Goal: Check status

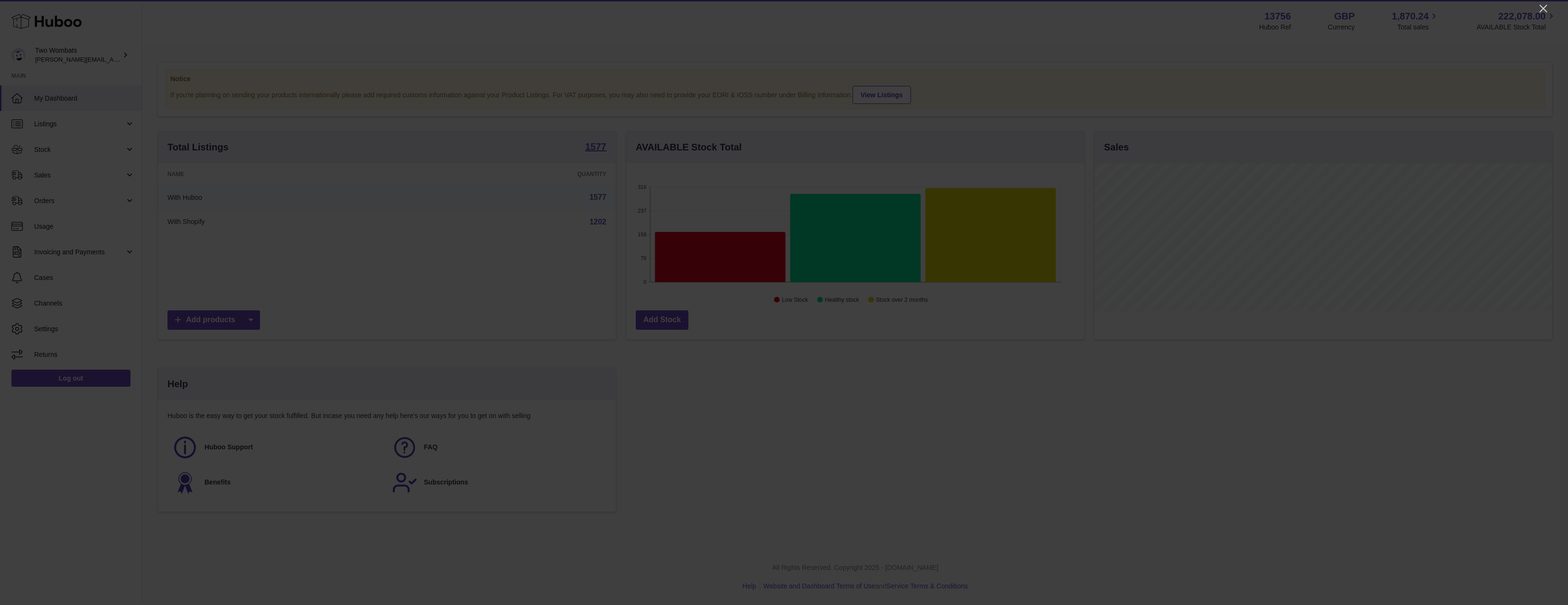
scroll to position [148, 458]
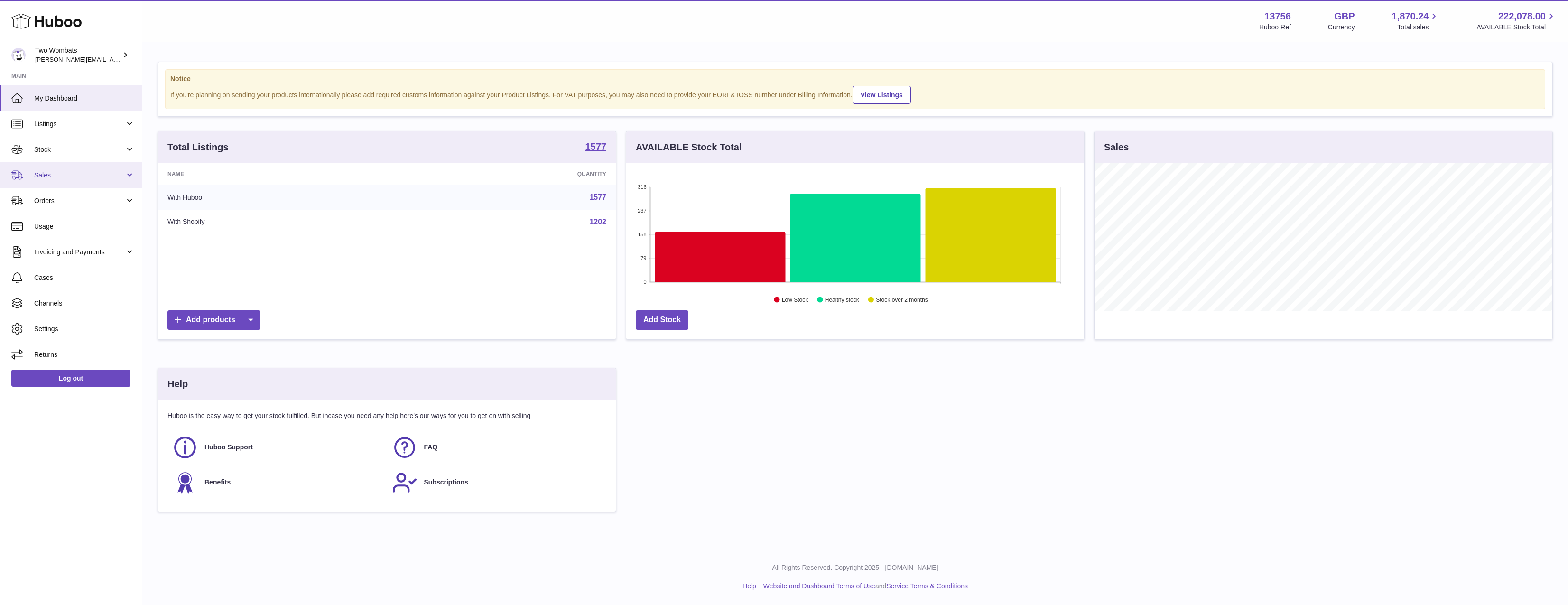
click at [78, 170] on link "Sales" at bounding box center [71, 175] width 142 height 26
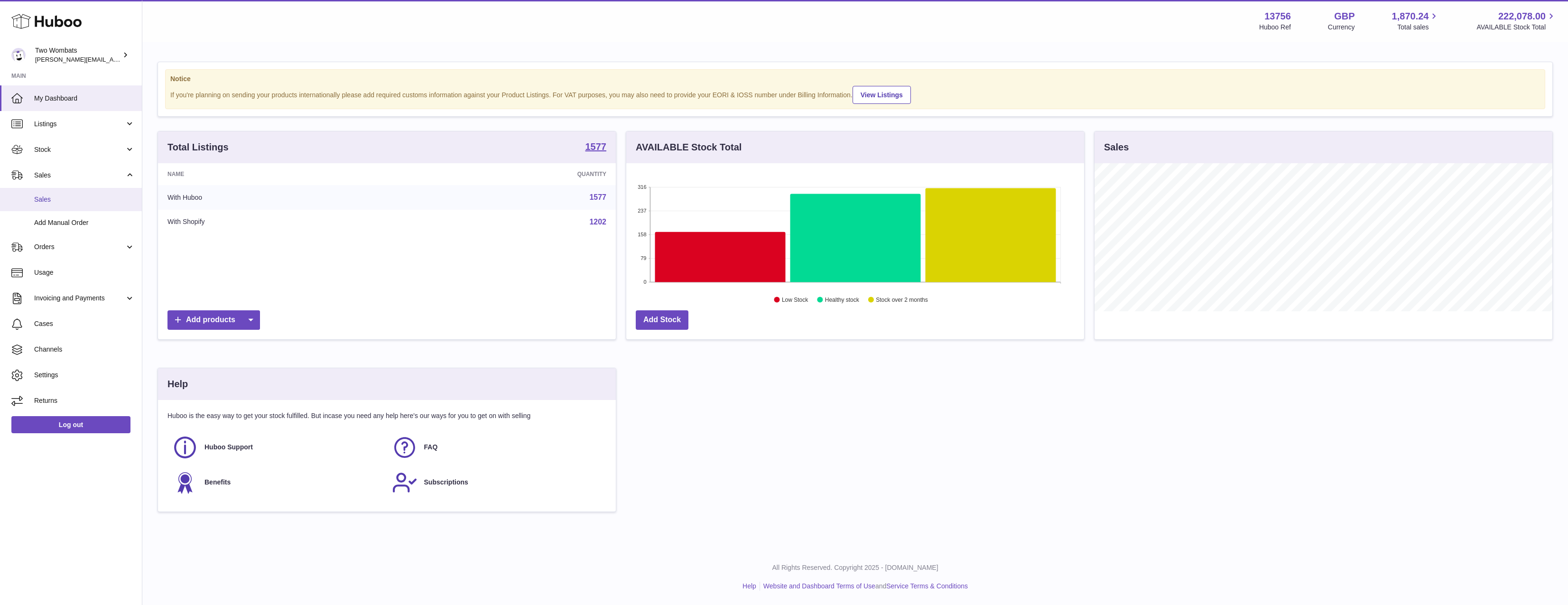
click at [73, 194] on link "Sales" at bounding box center [71, 200] width 142 height 23
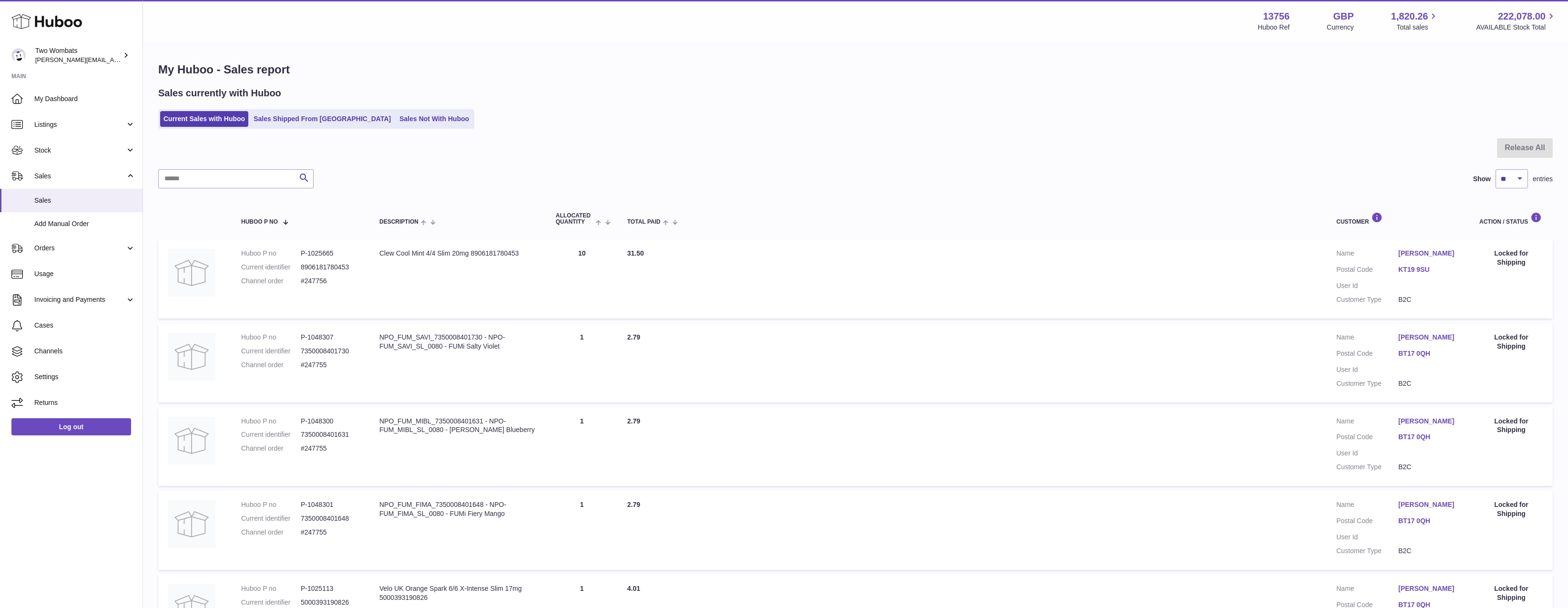
click at [379, 130] on div "My Huboo - Sales report Sales currently with Huboo Current Sales with Huboo Sal…" at bounding box center [856, 581] width 1425 height 1077
click at [396, 117] on link "Sales Not With Huboo" at bounding box center [434, 119] width 76 height 16
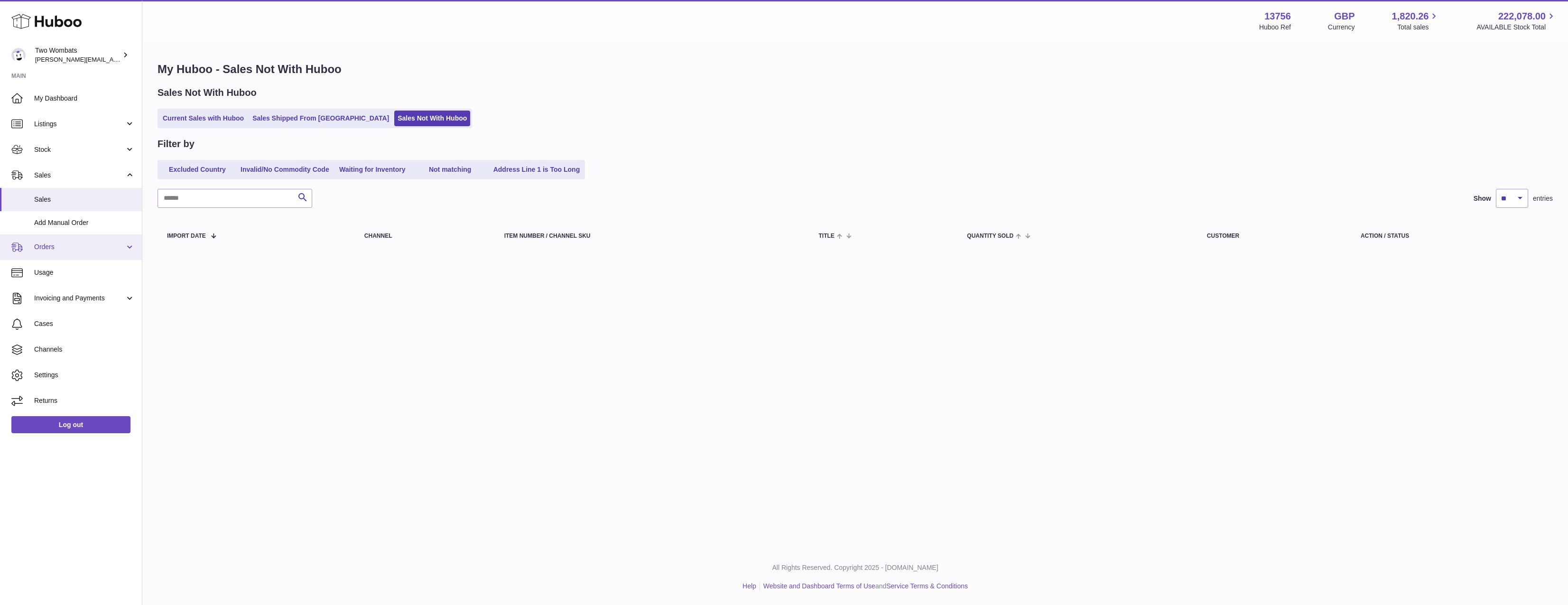
click at [87, 244] on span "Orders" at bounding box center [79, 247] width 91 height 9
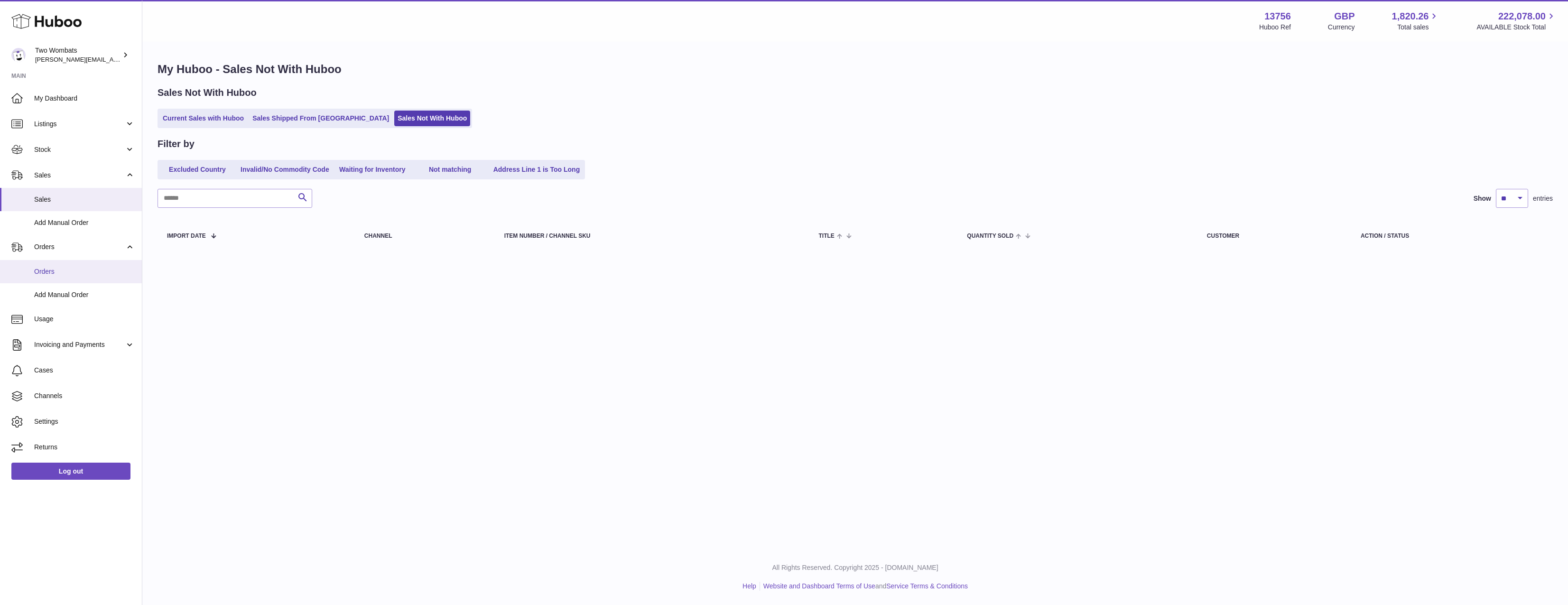
click at [86, 264] on link "Orders" at bounding box center [71, 271] width 142 height 23
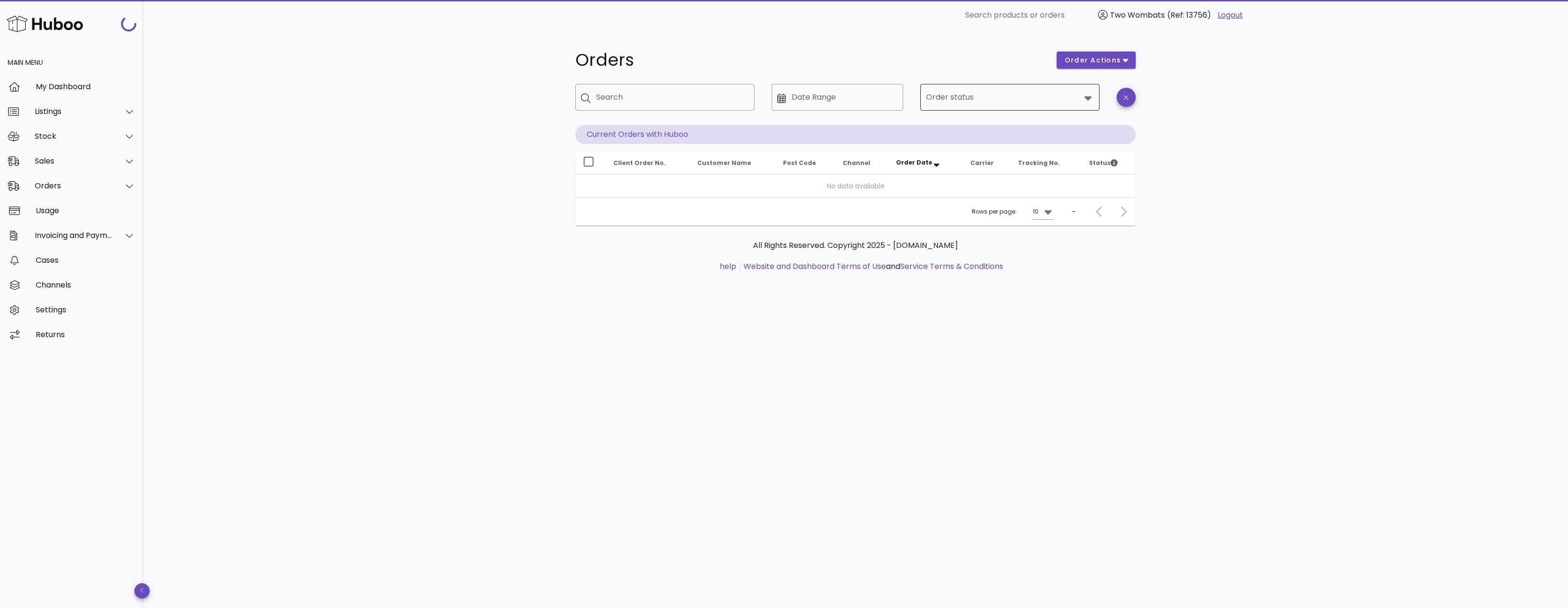
click at [992, 91] on input "Order status" at bounding box center [1003, 97] width 155 height 15
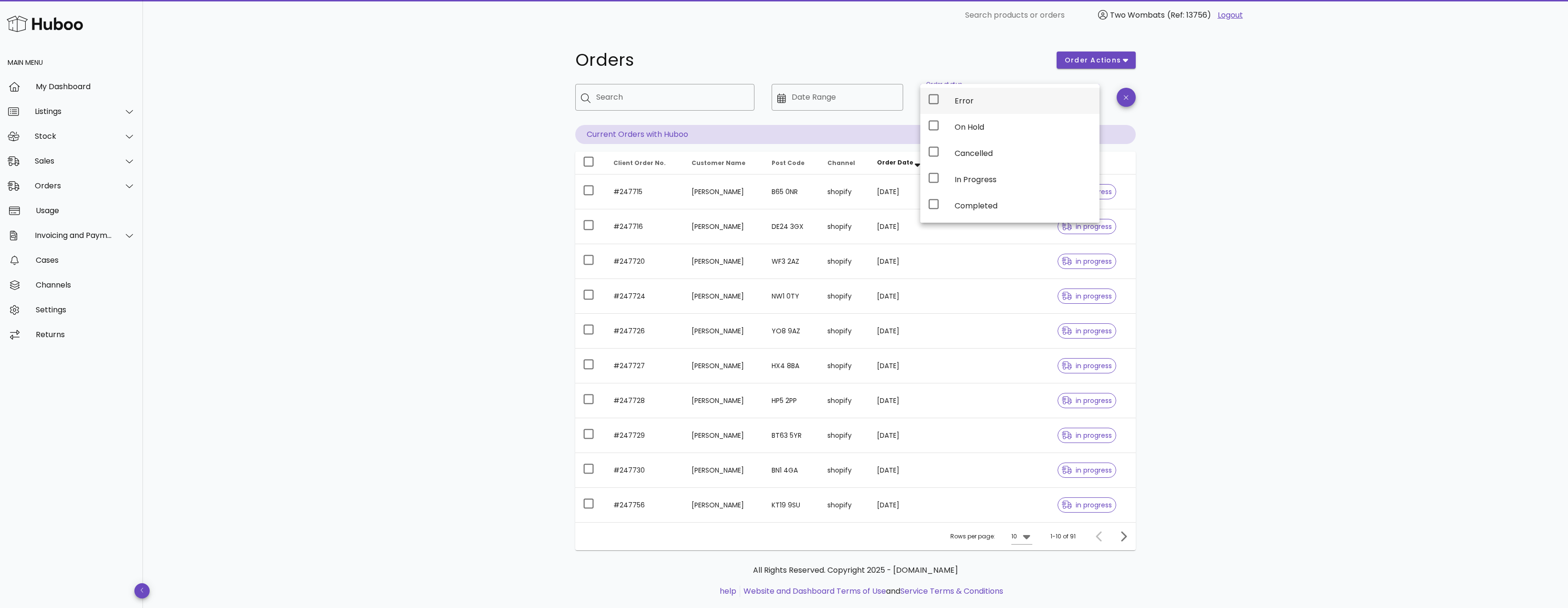
click at [960, 100] on div "Error" at bounding box center [1023, 100] width 137 height 9
click at [1297, 157] on div "Orders order actions ​ Search ​ Date Range ​ Order status Error Current Orders …" at bounding box center [856, 329] width 1425 height 597
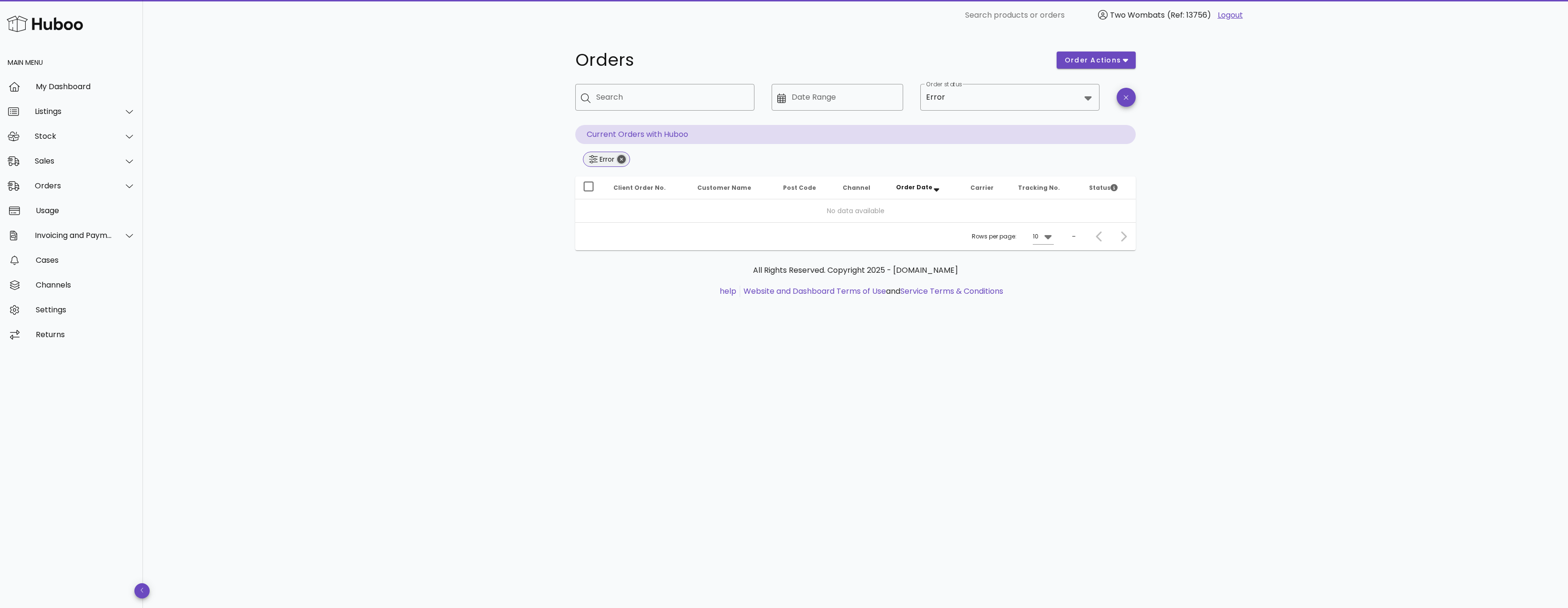
click at [621, 160] on icon "Close" at bounding box center [621, 159] width 9 height 9
click at [1013, 94] on input "Order status" at bounding box center [1014, 97] width 133 height 15
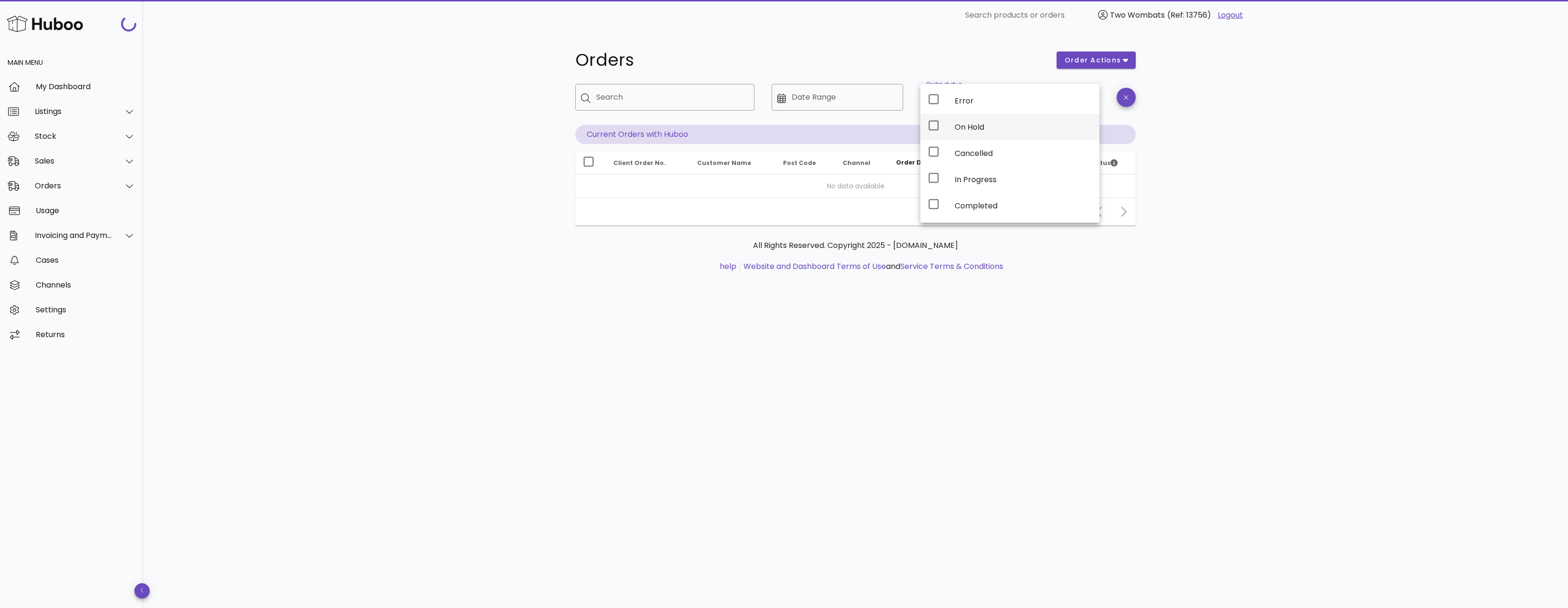
click at [986, 133] on div "On Hold" at bounding box center [1023, 127] width 137 height 21
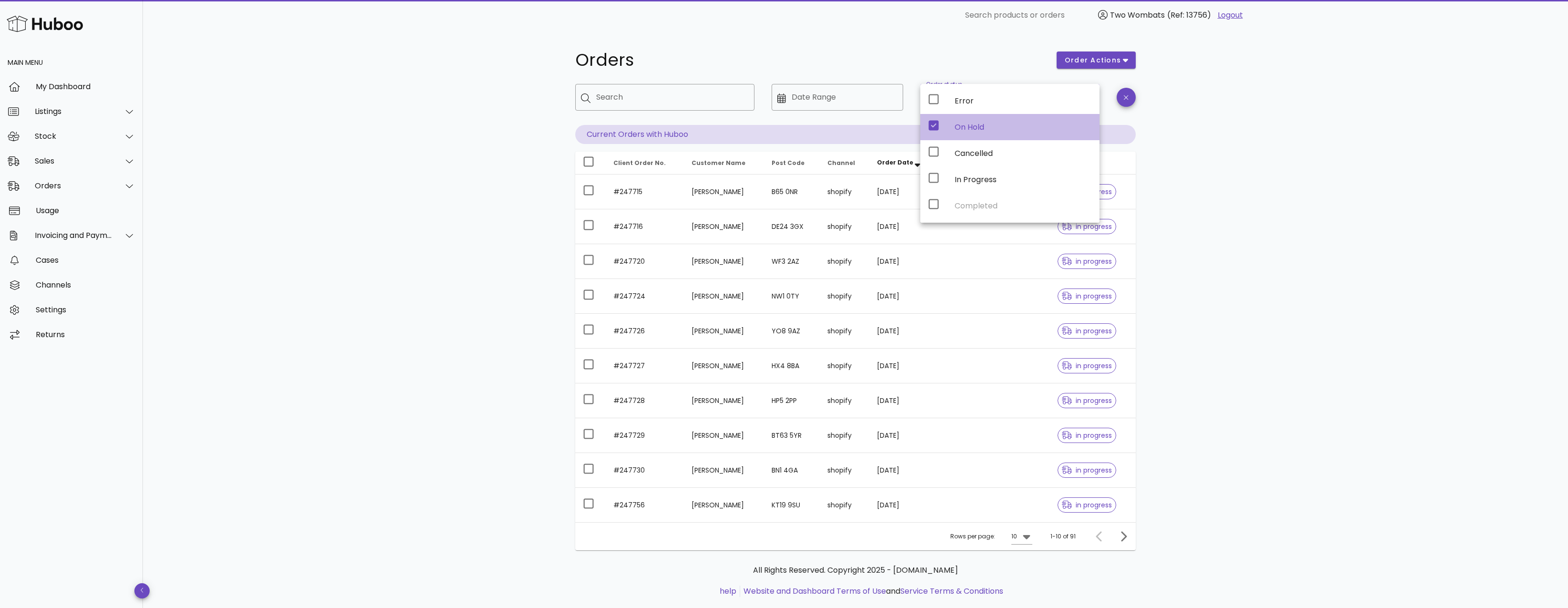
click at [1278, 194] on div "Orders order actions ​ Search ​ Date Range ​ Order status On Hold Current Order…" at bounding box center [856, 329] width 1425 height 597
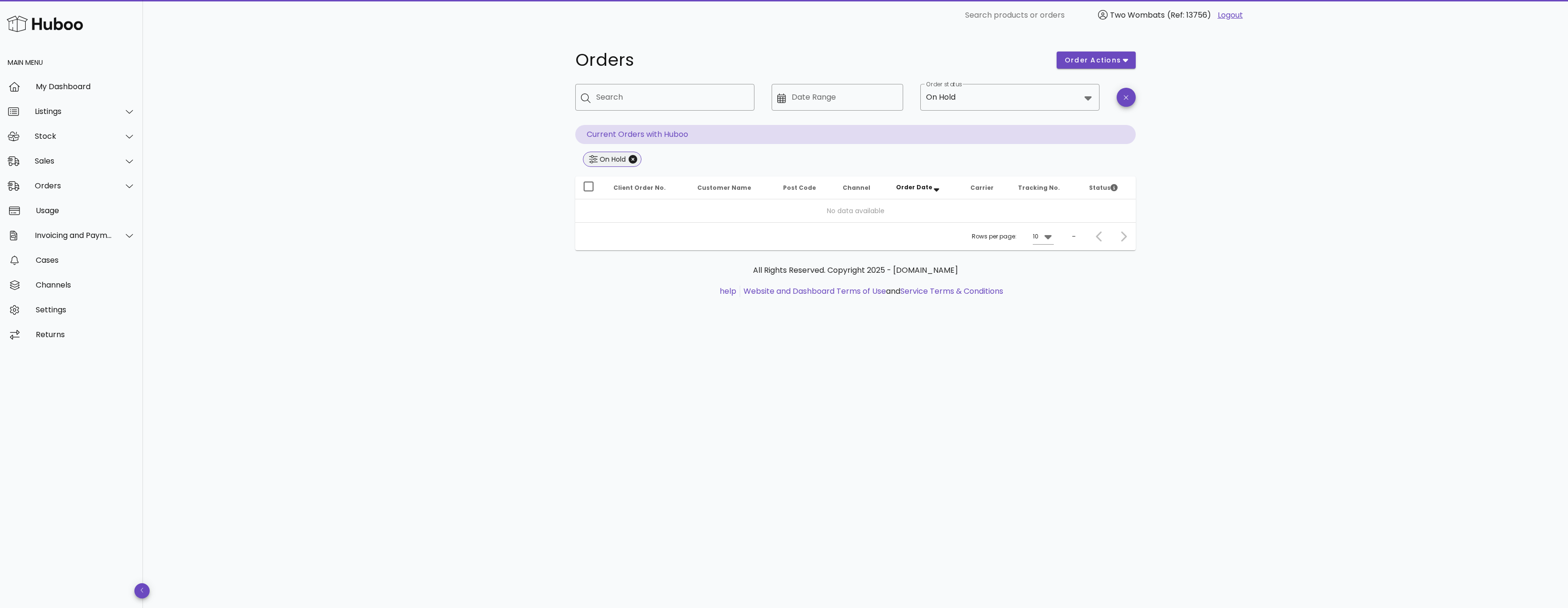
click at [638, 159] on span "On Hold" at bounding box center [612, 159] width 59 height 15
click at [637, 160] on icon "Close" at bounding box center [633, 159] width 9 height 9
